Goal: Task Accomplishment & Management: Manage account settings

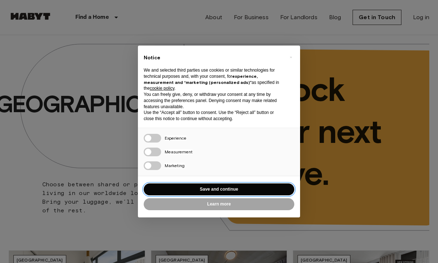
click at [232, 189] on button "Save and continue" at bounding box center [219, 190] width 151 height 12
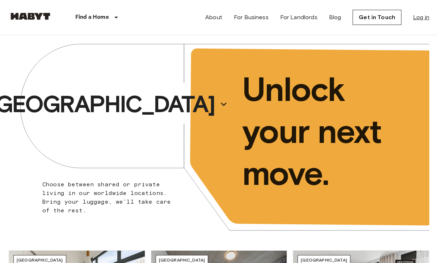
click at [419, 21] on link "Log in" at bounding box center [421, 17] width 16 height 9
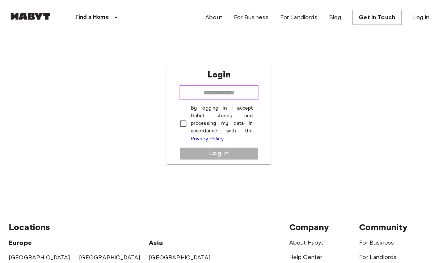
click at [210, 100] on input "email" at bounding box center [219, 93] width 79 height 14
type input "**********"
click at [239, 100] on input "**********" at bounding box center [219, 93] width 79 height 14
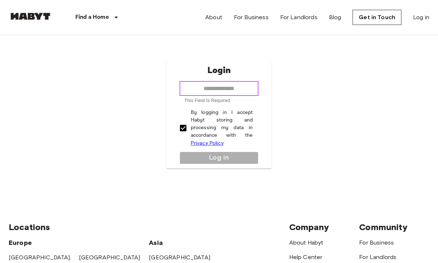
click at [200, 95] on input "email" at bounding box center [219, 88] width 79 height 14
click at [199, 96] on input "email" at bounding box center [219, 88] width 79 height 14
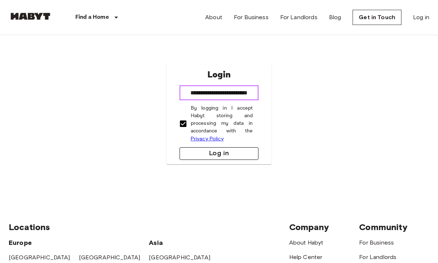
type input "**********"
click at [223, 160] on button "Log in" at bounding box center [219, 153] width 79 height 13
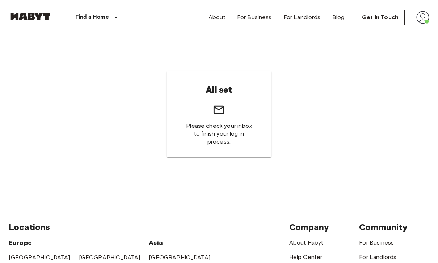
click at [293, 1] on div "About For Business For Landlords Blog Get in Touch" at bounding box center [319, 17] width 221 height 35
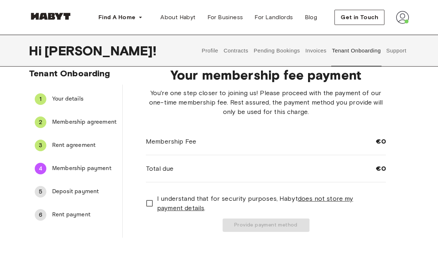
scroll to position [12, 0]
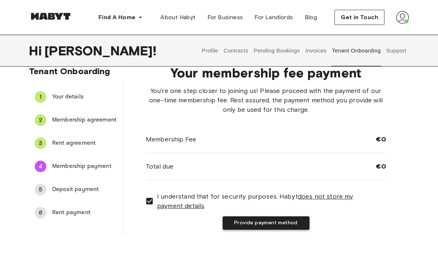
click at [275, 227] on button "Provide payment method" at bounding box center [266, 223] width 87 height 13
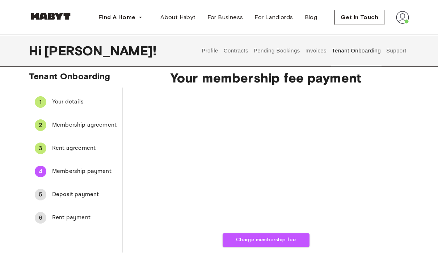
scroll to position [8, 0]
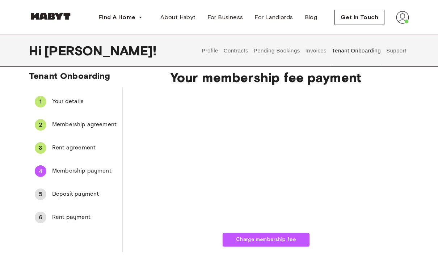
click at [405, 21] on img at bounding box center [402, 17] width 13 height 13
click at [389, 32] on span "Profile" at bounding box center [381, 34] width 18 height 9
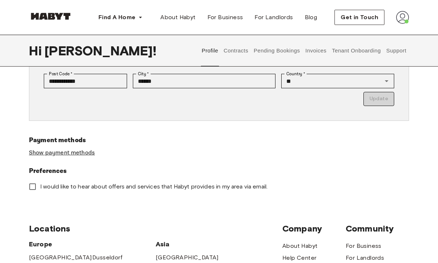
click at [60, 151] on link "Show payment methods" at bounding box center [62, 153] width 66 height 8
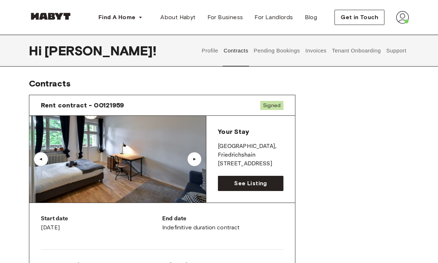
click at [205, 50] on button "Profile" at bounding box center [210, 51] width 18 height 32
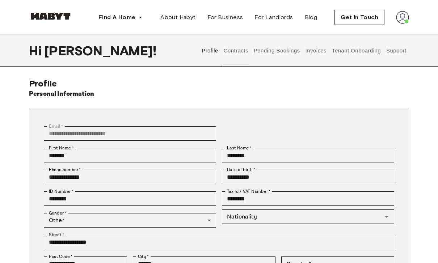
type input "*******"
type input "**"
click at [406, 17] on img at bounding box center [402, 17] width 13 height 13
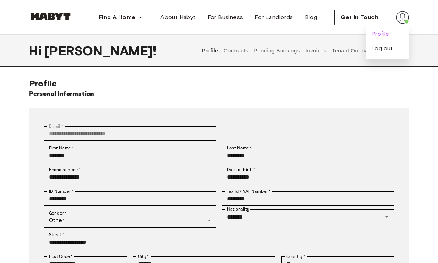
click at [385, 34] on span "Profile" at bounding box center [381, 34] width 18 height 9
click at [394, 53] on button "Support" at bounding box center [396, 51] width 22 height 32
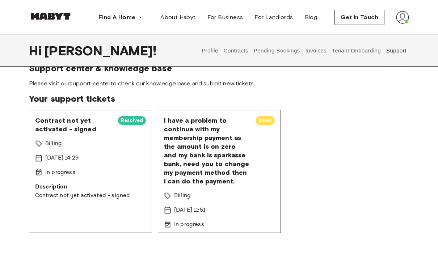
scroll to position [18, 0]
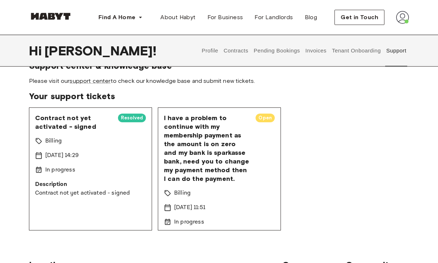
click at [264, 116] on span "Open" at bounding box center [265, 117] width 19 height 7
click at [267, 121] on span "Open" at bounding box center [265, 117] width 19 height 7
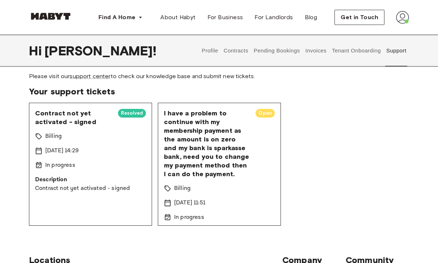
scroll to position [0, 0]
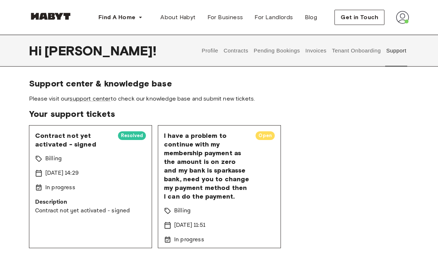
click at [239, 51] on button "Contracts" at bounding box center [236, 51] width 26 height 32
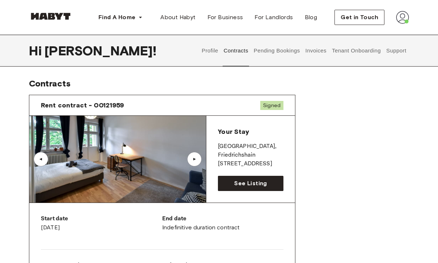
click at [259, 53] on button "Pending Bookings" at bounding box center [277, 51] width 48 height 32
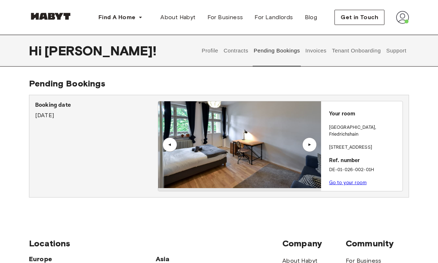
click at [314, 54] on button "Invoices" at bounding box center [316, 51] width 23 height 32
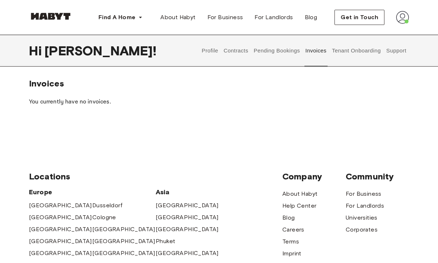
click at [363, 51] on button "Tenant Onboarding" at bounding box center [356, 51] width 51 height 32
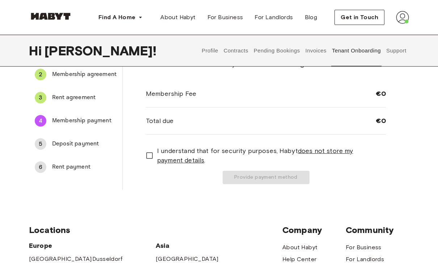
scroll to position [58, 0]
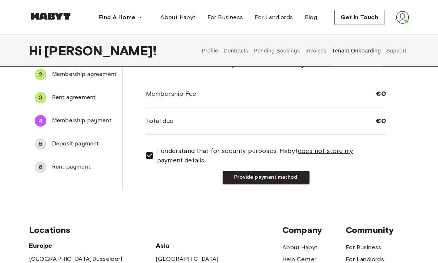
click at [240, 182] on button "Provide payment method" at bounding box center [266, 177] width 87 height 13
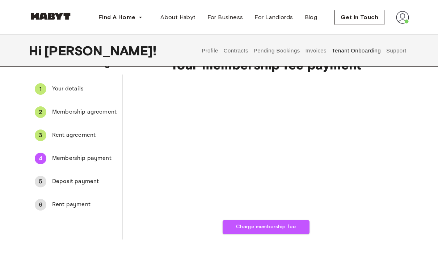
scroll to position [30, 0]
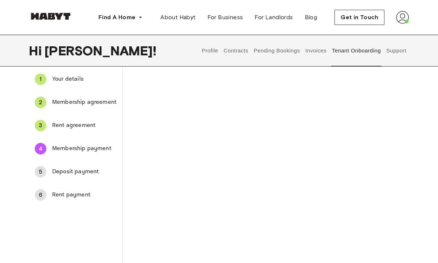
click at [383, 158] on div "Charge membership fee" at bounding box center [266, 216] width 240 height 296
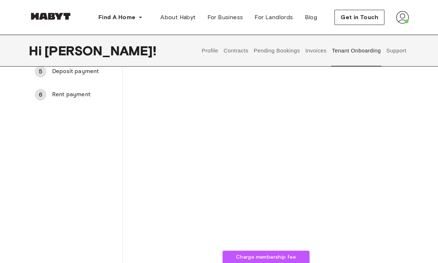
scroll to position [130, 0]
click at [292, 260] on button "Charge membership fee" at bounding box center [266, 257] width 87 height 13
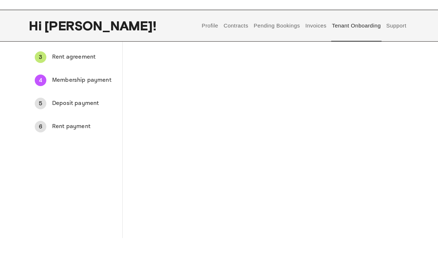
scroll to position [76, 0]
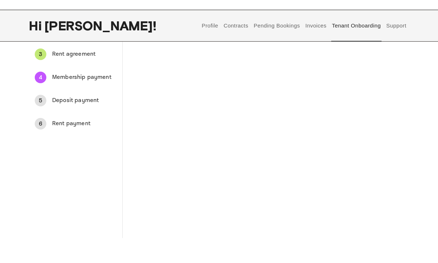
click at [398, 137] on div "Your membership fee payment Charge membership fee" at bounding box center [266, 170] width 286 height 350
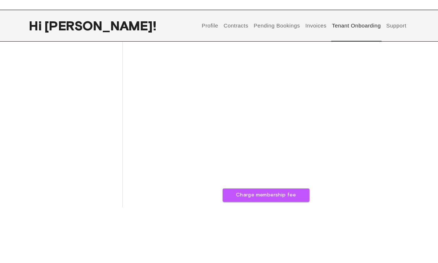
scroll to position [168, 0]
click at [293, 214] on button "Charge membership fee" at bounding box center [266, 220] width 87 height 13
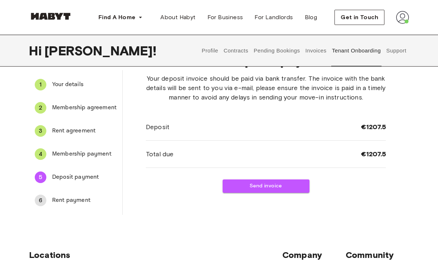
scroll to position [25, 0]
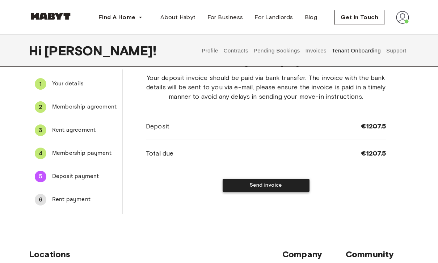
click at [292, 185] on button "Send invoice" at bounding box center [266, 185] width 87 height 13
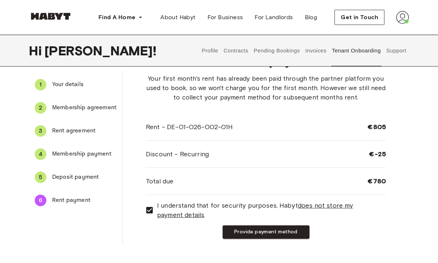
scroll to position [25, 0]
click at [273, 233] on button "Provide payment method" at bounding box center [266, 232] width 87 height 13
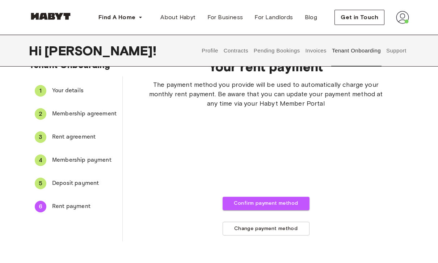
scroll to position [20, 0]
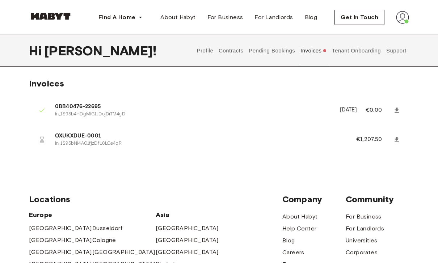
click at [401, 142] on link at bounding box center [396, 139] width 13 height 13
click at [208, 54] on button "Profile" at bounding box center [205, 51] width 18 height 32
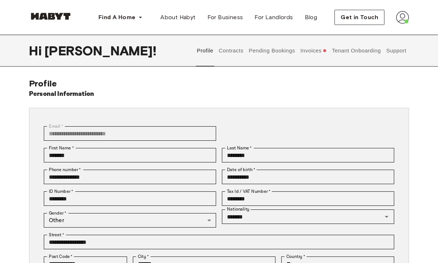
click at [231, 51] on button "Contracts" at bounding box center [231, 51] width 26 height 32
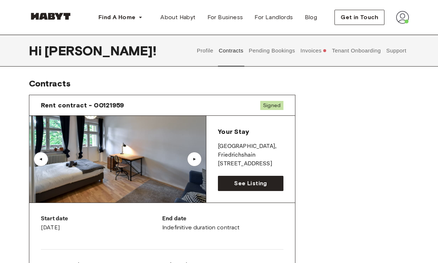
click at [273, 51] on button "Pending Bookings" at bounding box center [272, 51] width 48 height 32
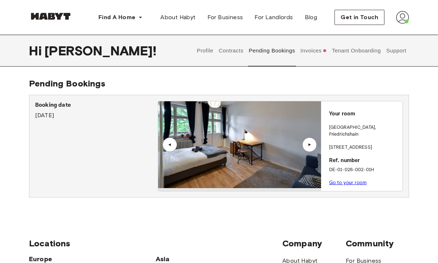
click at [312, 52] on button "Invoices" at bounding box center [314, 51] width 28 height 32
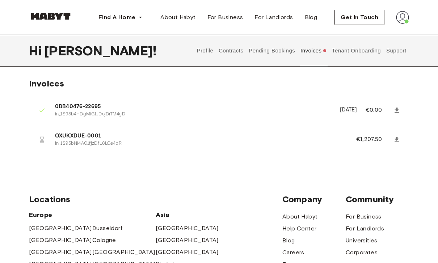
click at [365, 52] on button "Tenant Onboarding" at bounding box center [356, 51] width 51 height 32
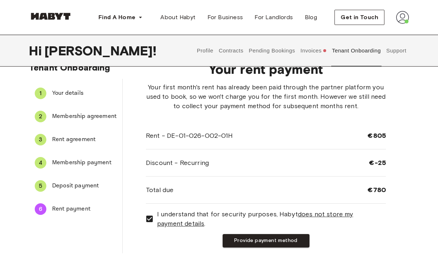
scroll to position [14, 0]
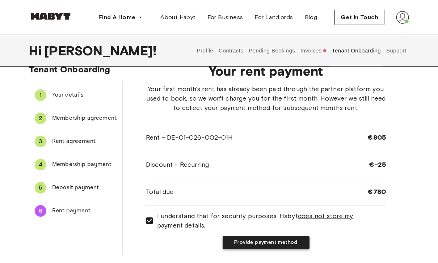
click at [294, 243] on button "Provide payment method" at bounding box center [266, 242] width 87 height 13
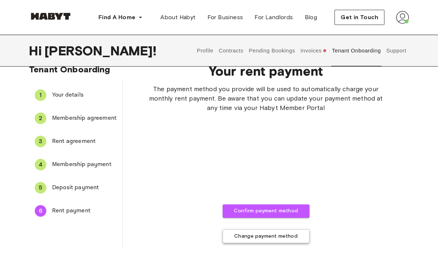
click at [296, 235] on button "Change payment method" at bounding box center [266, 237] width 87 height 14
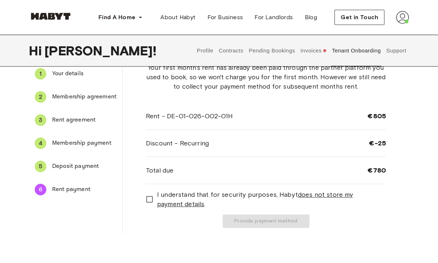
scroll to position [35, 0]
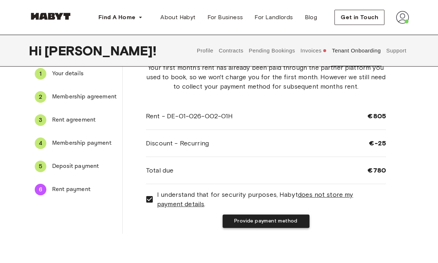
click at [288, 222] on button "Provide payment method" at bounding box center [266, 221] width 87 height 13
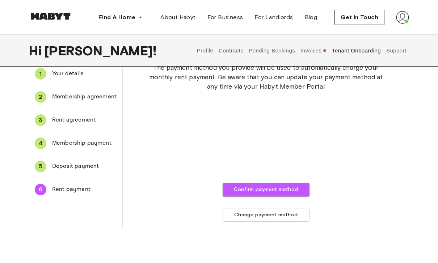
click at [354, 121] on div "The payment method you provide will be used to automatically charge your monthl…" at bounding box center [266, 142] width 240 height 159
click at [352, 137] on div "The payment method you provide will be used to automatically charge your monthl…" at bounding box center [266, 142] width 240 height 159
click at [326, 177] on div "The payment method you provide will be used to automatically charge your monthl…" at bounding box center [266, 142] width 240 height 159
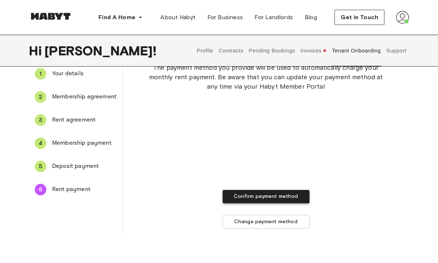
click at [296, 195] on button "Confirm payment method" at bounding box center [266, 196] width 87 height 13
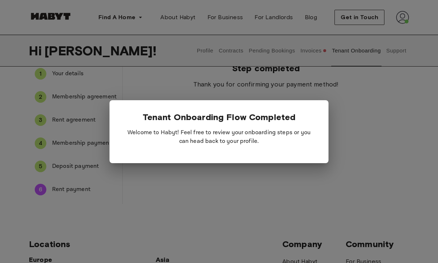
click at [381, 194] on div at bounding box center [219, 131] width 438 height 263
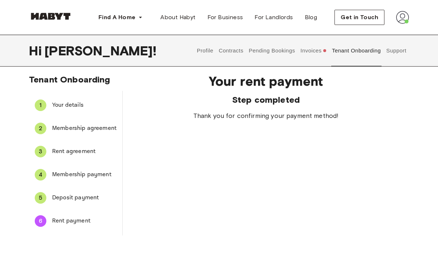
scroll to position [0, 0]
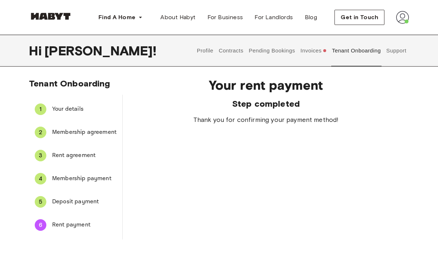
click at [313, 49] on button "Invoices" at bounding box center [314, 51] width 28 height 32
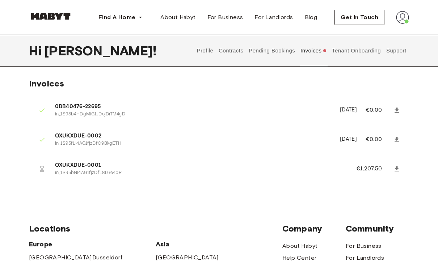
click at [400, 167] on icon at bounding box center [396, 169] width 7 height 7
click at [378, 171] on p "€1,207.50" at bounding box center [373, 169] width 35 height 9
click at [398, 167] on icon at bounding box center [396, 169] width 7 height 7
click at [275, 51] on button "Pending Bookings" at bounding box center [272, 51] width 48 height 32
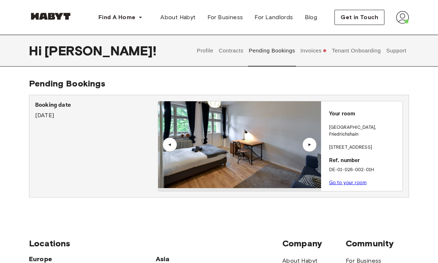
click at [310, 55] on button "Invoices" at bounding box center [314, 51] width 28 height 32
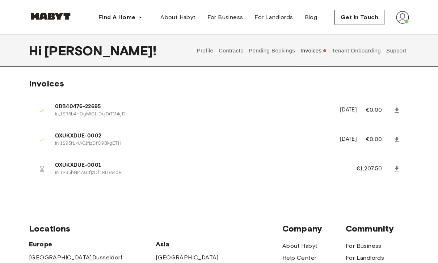
click at [351, 51] on button "Tenant Onboarding" at bounding box center [356, 51] width 51 height 32
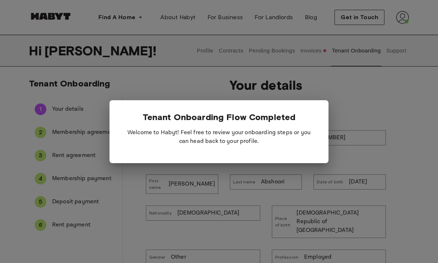
drag, startPoint x: 351, startPoint y: 51, endPoint x: 217, endPoint y: 96, distance: 141.4
click at [217, 97] on div at bounding box center [219, 131] width 438 height 263
